Goal: Navigation & Orientation: Understand site structure

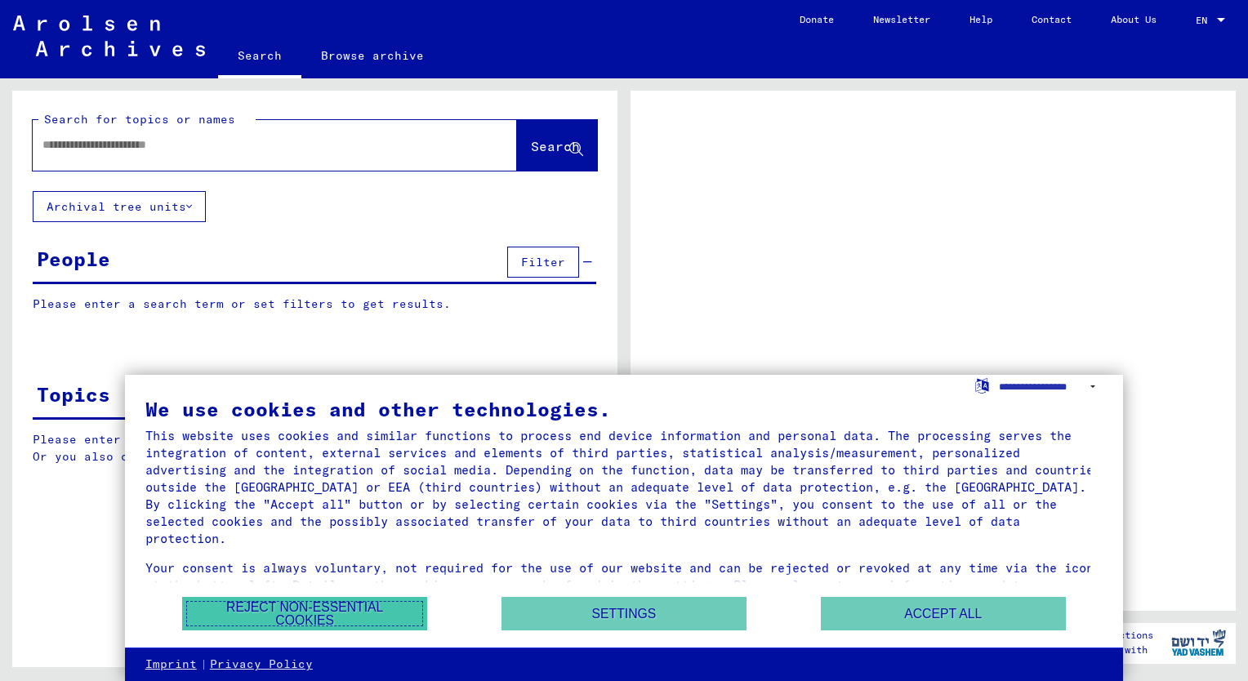
click at [265, 603] on button "Reject non-essential cookies" at bounding box center [304, 613] width 245 height 33
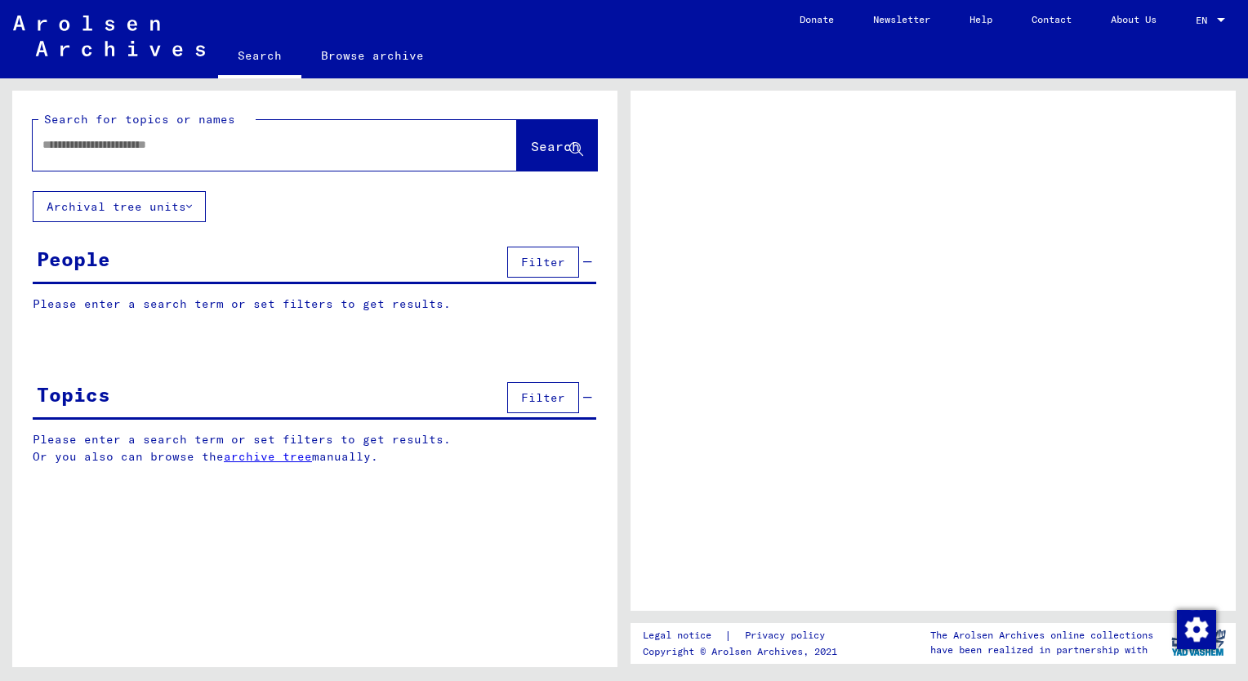
click at [154, 302] on p "Please enter a search term or set filters to get results." at bounding box center [315, 304] width 564 height 17
click at [62, 260] on div "People" at bounding box center [74, 258] width 74 height 29
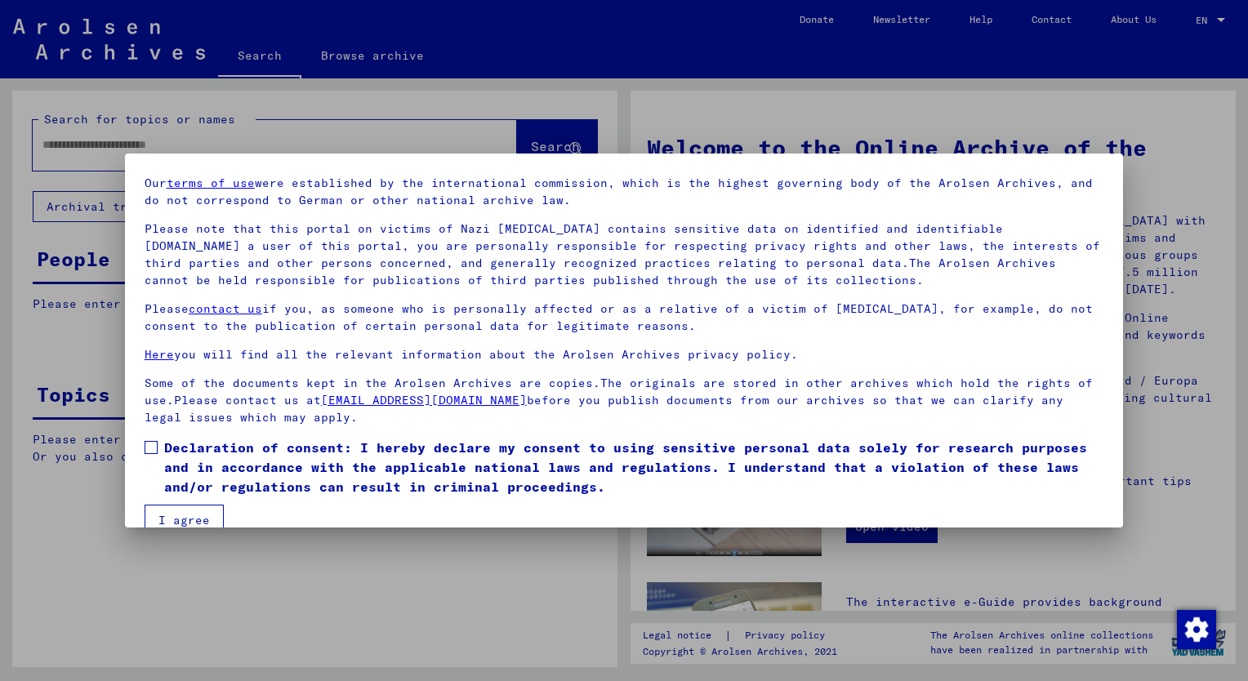
scroll to position [78, 0]
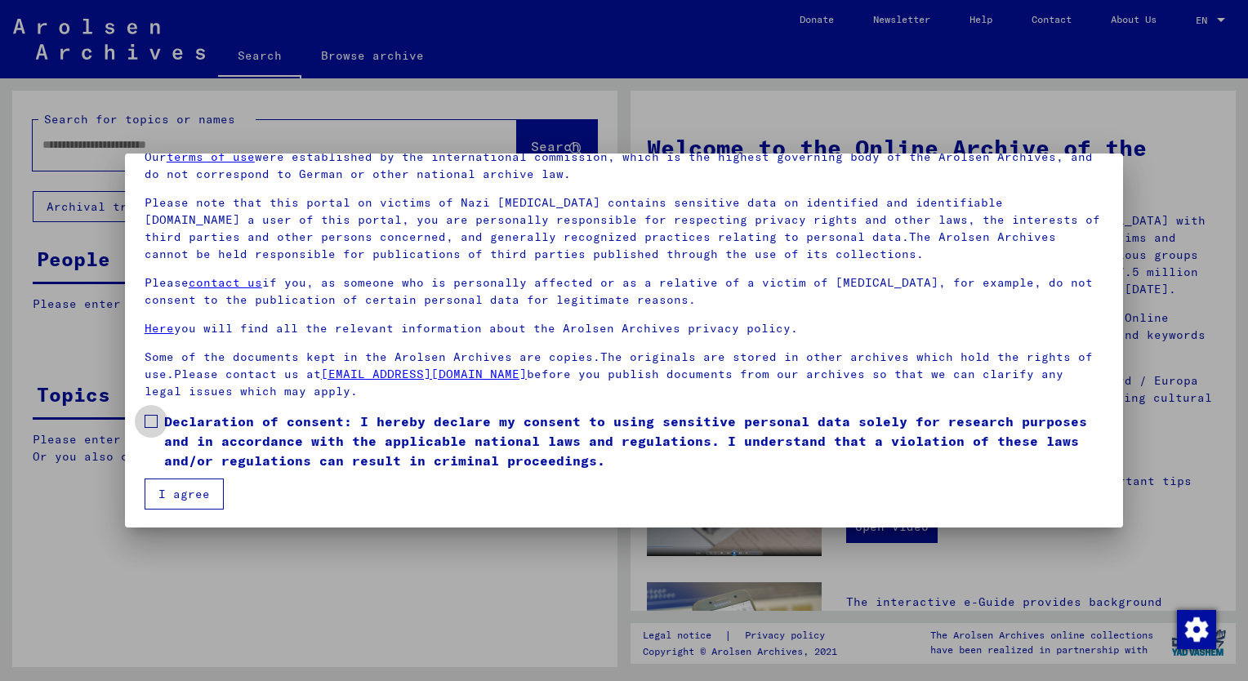
click at [149, 422] on span at bounding box center [151, 421] width 13 height 13
click at [170, 496] on button "I agree" at bounding box center [184, 494] width 79 height 31
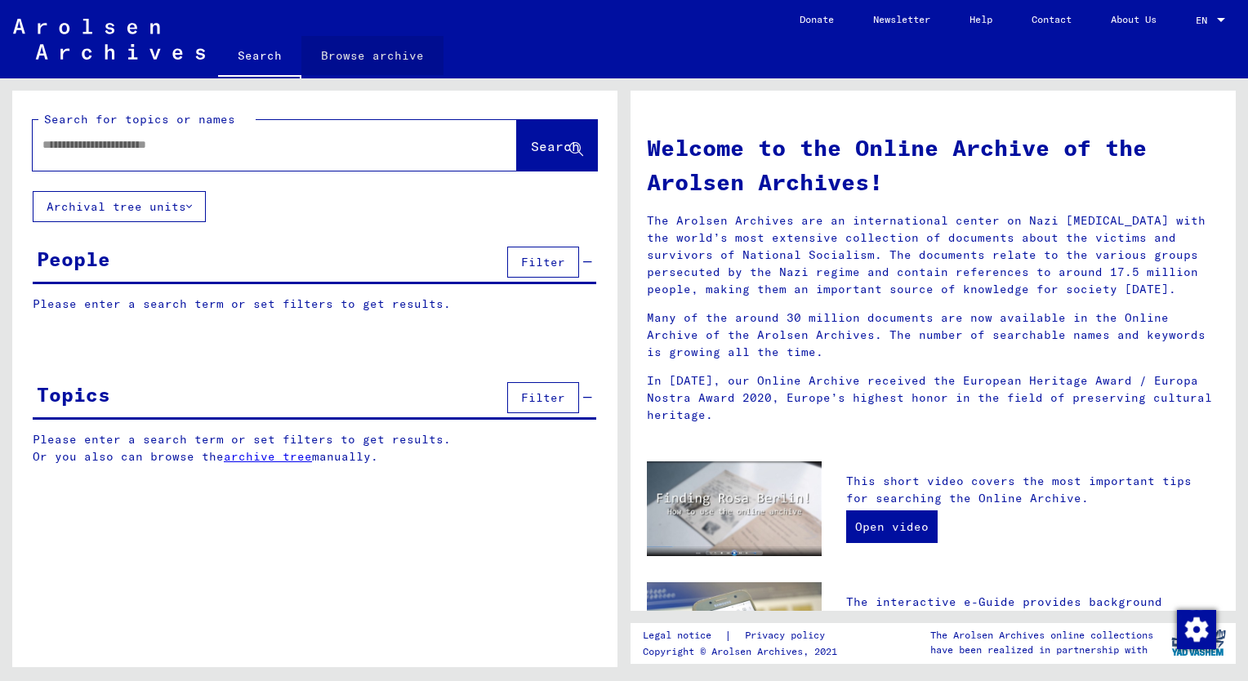
click at [382, 54] on link "Browse archive" at bounding box center [372, 55] width 142 height 39
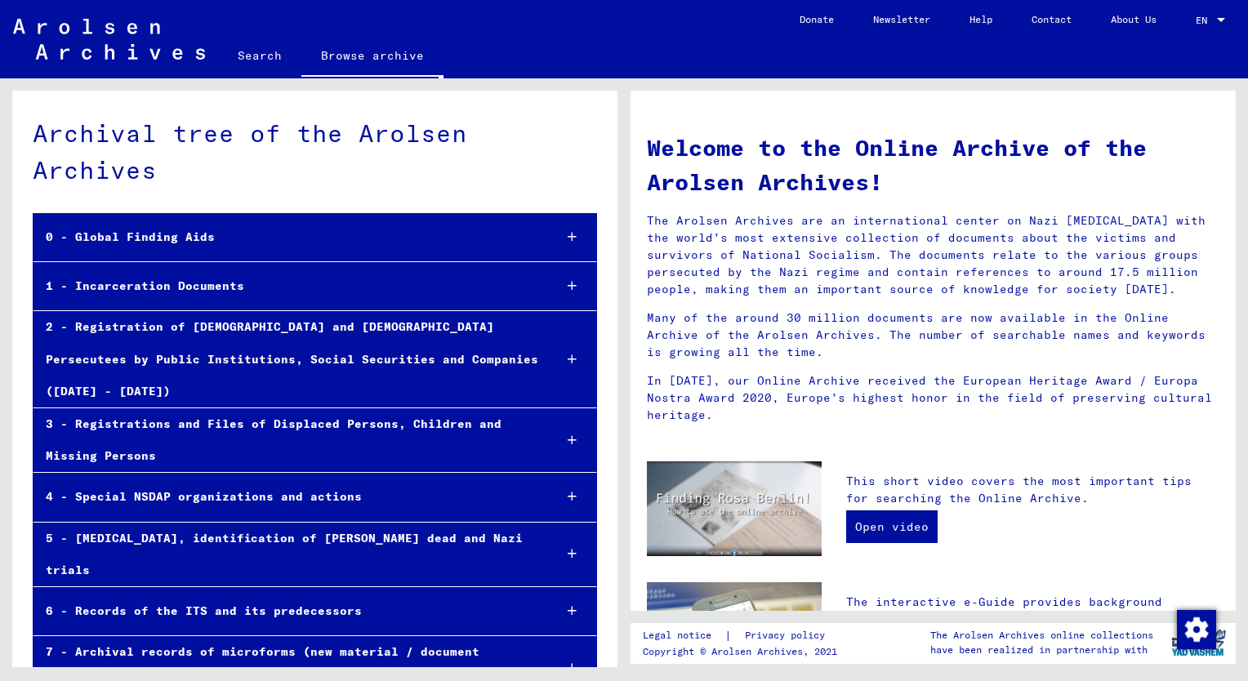
click at [163, 239] on div "0 - Global Finding Aids" at bounding box center [286, 237] width 506 height 32
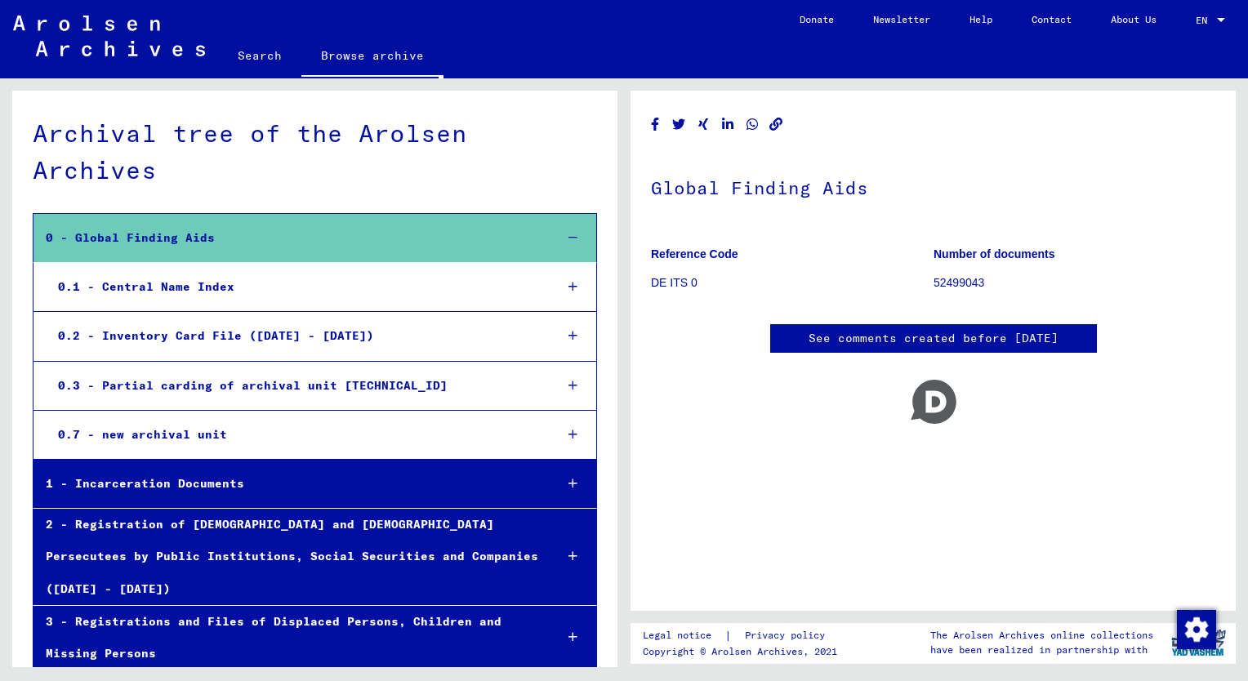
click at [147, 292] on div "0.1 - Central Name Index" at bounding box center [293, 287] width 495 height 32
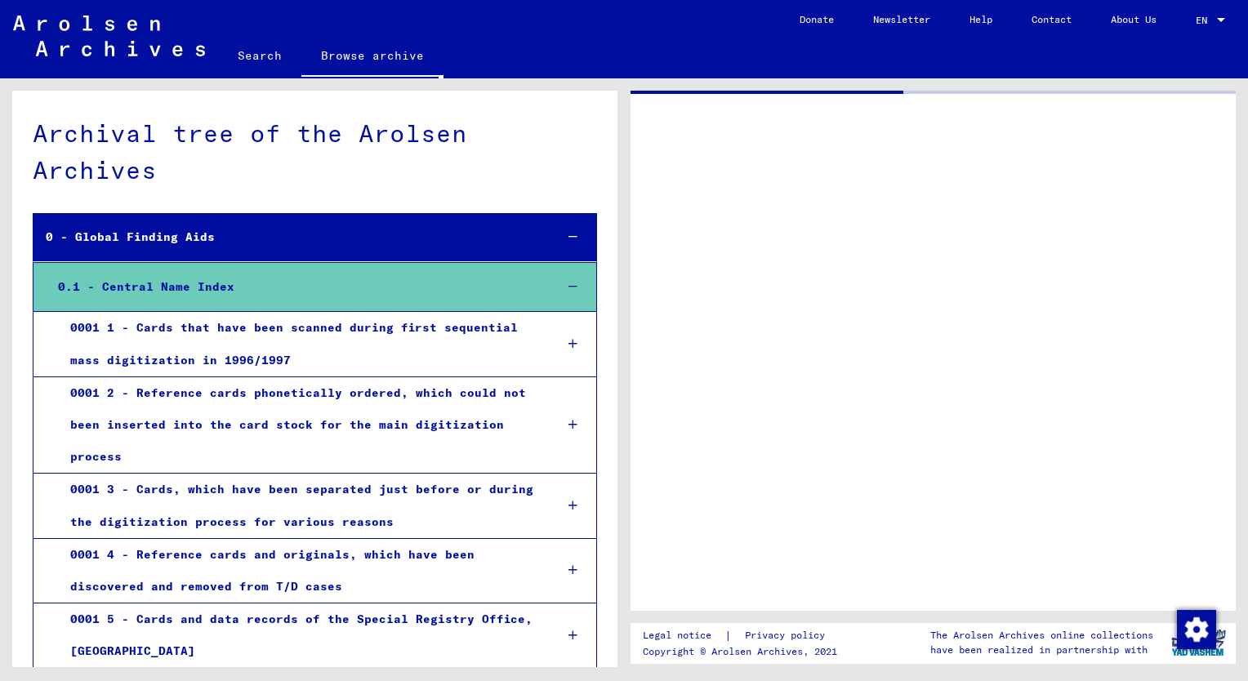
click at [216, 340] on div "0001 1 - Cards that have been scanned during first sequential mass digitization…" at bounding box center [299, 344] width 483 height 64
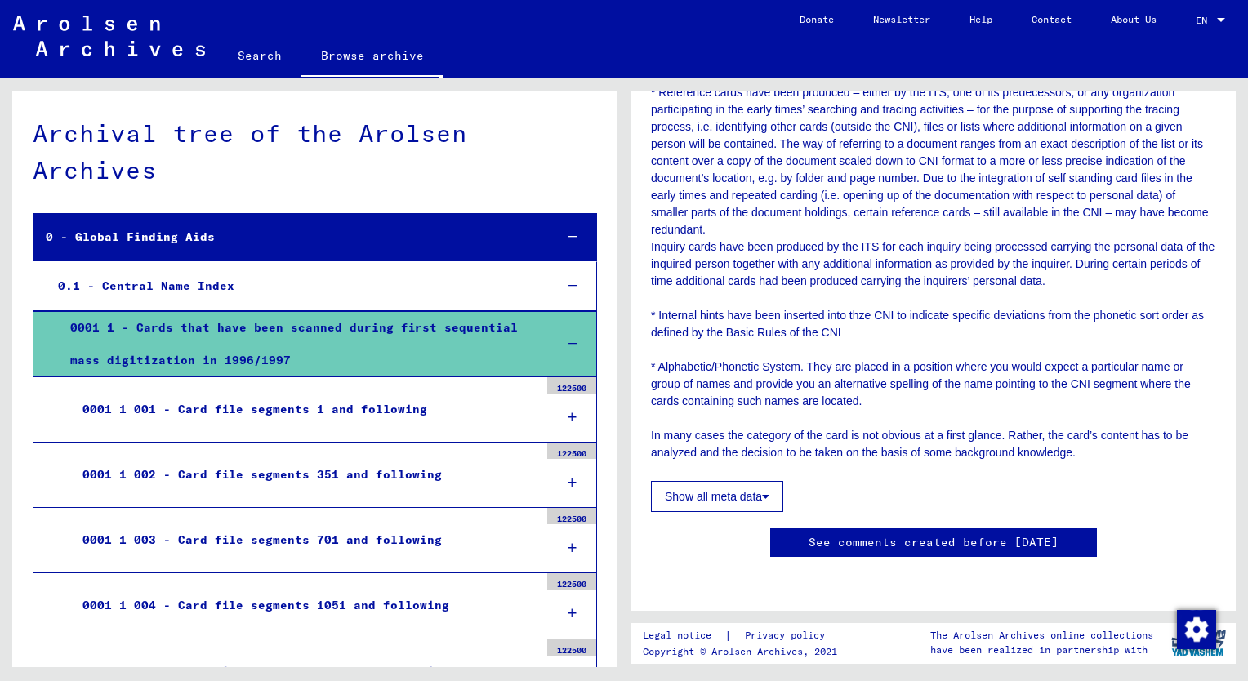
scroll to position [689, 0]
click at [293, 420] on div "0001 1 001 - Card file segments 1 and following" at bounding box center [304, 410] width 469 height 32
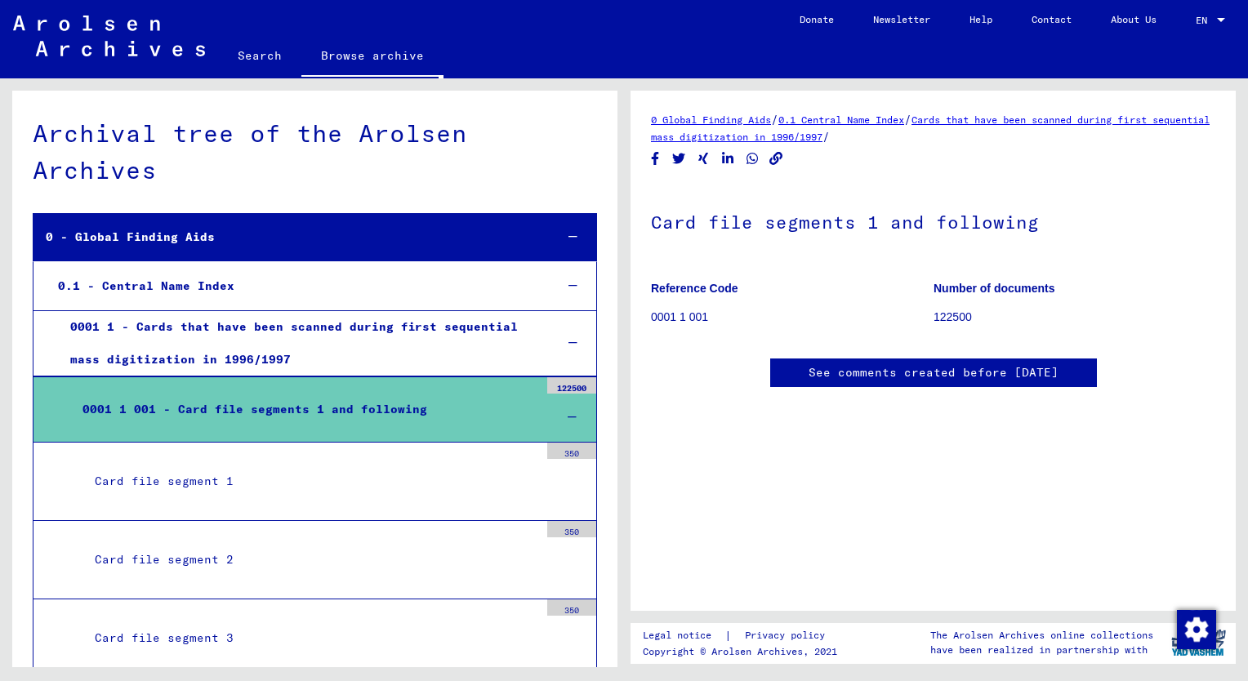
scroll to position [327, 0]
click at [1212, 421] on yv-its-full-details "0 Global Finding Aids / 0.1 Central Name Index / Cards that have been scanned d…" at bounding box center [933, 266] width 605 height 310
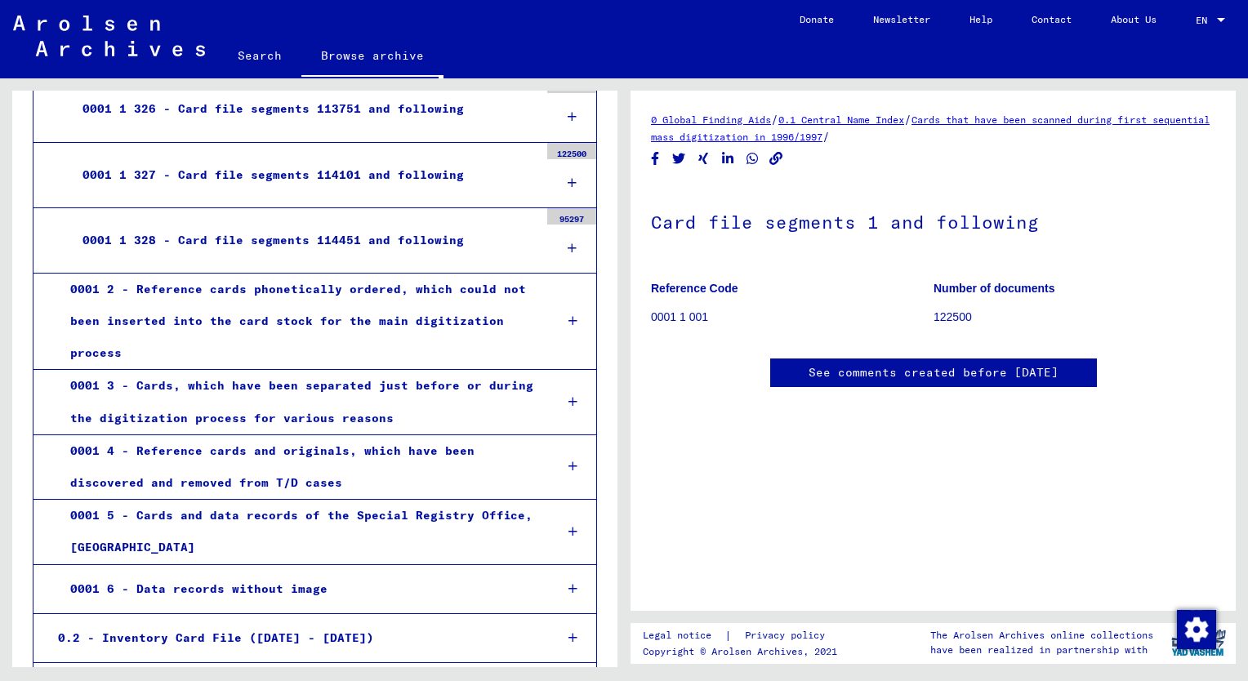
scroll to position [48791, 0]
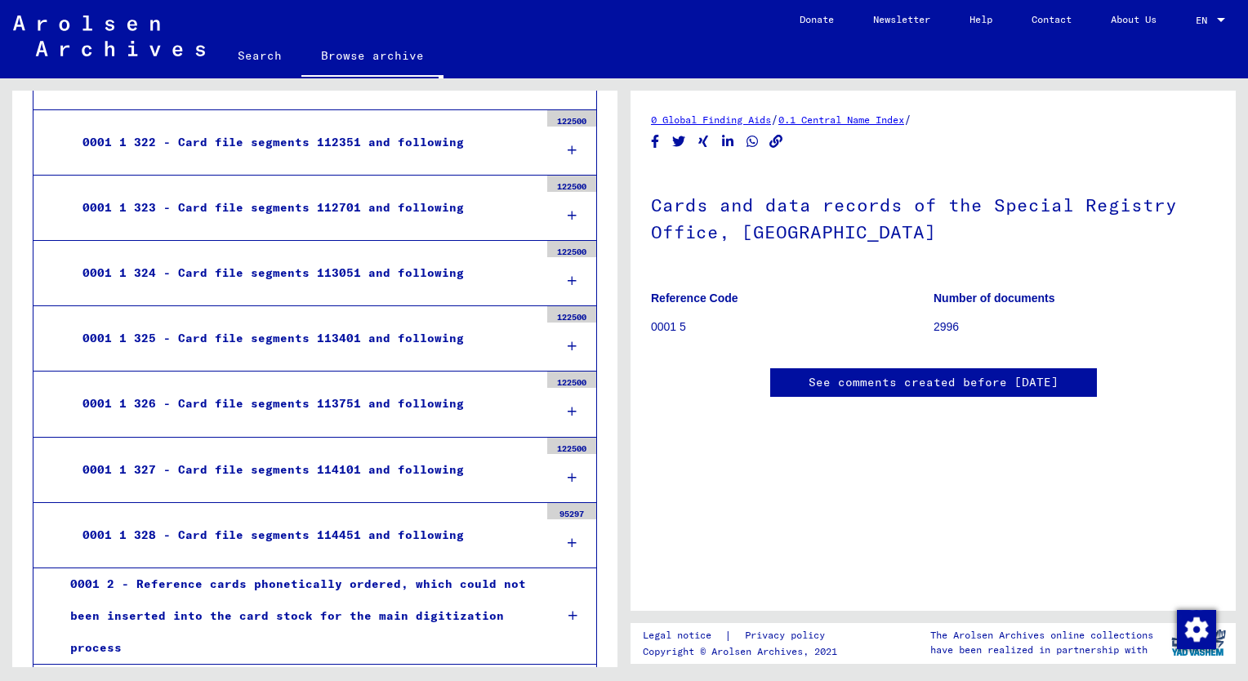
click at [901, 116] on link "0.1 Central Name Index" at bounding box center [841, 120] width 126 height 12
